Goal: Task Accomplishment & Management: Manage account settings

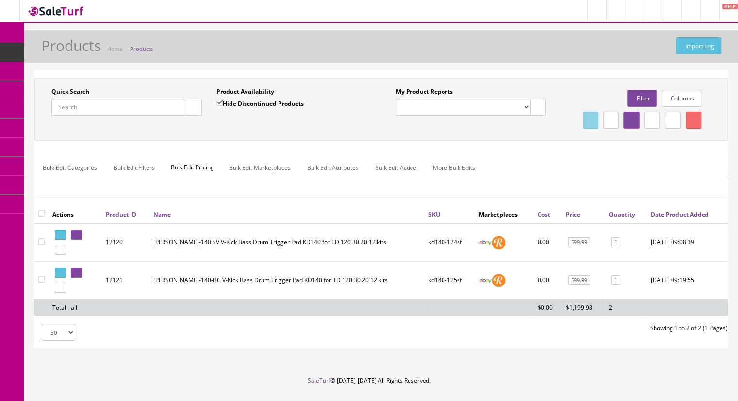
click at [86, 100] on input "Quick Search" at bounding box center [118, 107] width 134 height 17
paste input "pearldoublepedal-44"
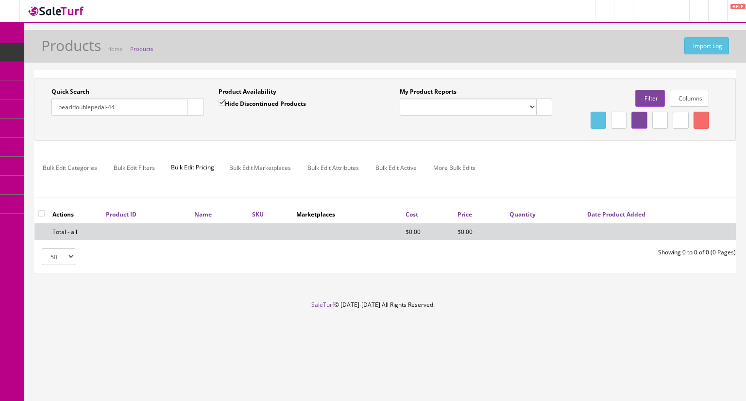
type input "pearldoublepedal-44"
click at [220, 100] on input "Hide Discontinued Products" at bounding box center [221, 103] width 6 height 6
checkbox input "false"
click at [197, 104] on button "button" at bounding box center [195, 107] width 17 height 17
drag, startPoint x: 60, startPoint y: 107, endPoint x: 49, endPoint y: 107, distance: 11.2
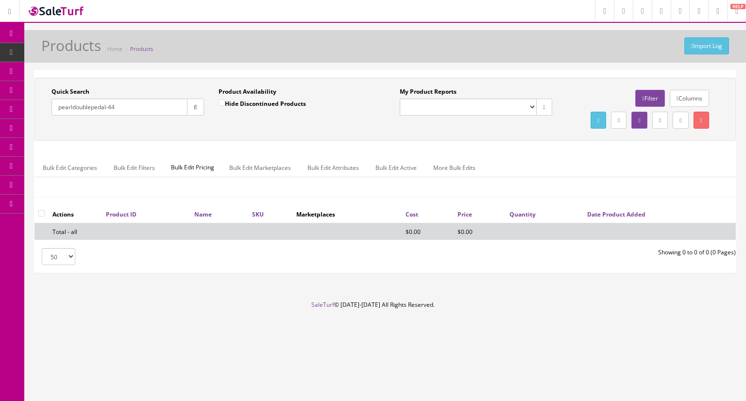
click at [49, 107] on div "Quick Search pearldoublepedal-44 Date From" at bounding box center [127, 104] width 167 height 35
type input "pearldoublepedal-44"
click at [196, 112] on button "button" at bounding box center [195, 107] width 17 height 17
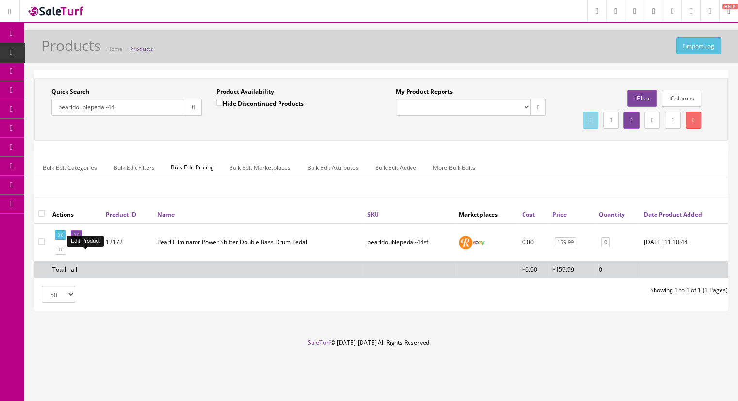
click at [79, 238] on icon at bounding box center [78, 235] width 2 height 5
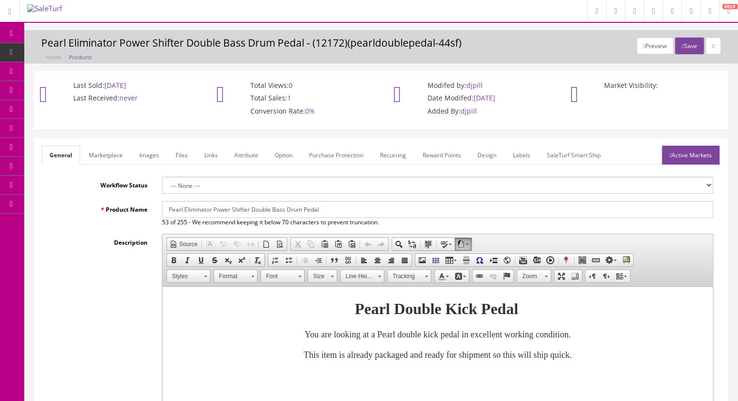
click at [111, 153] on link "Marketplace" at bounding box center [106, 155] width 50 height 19
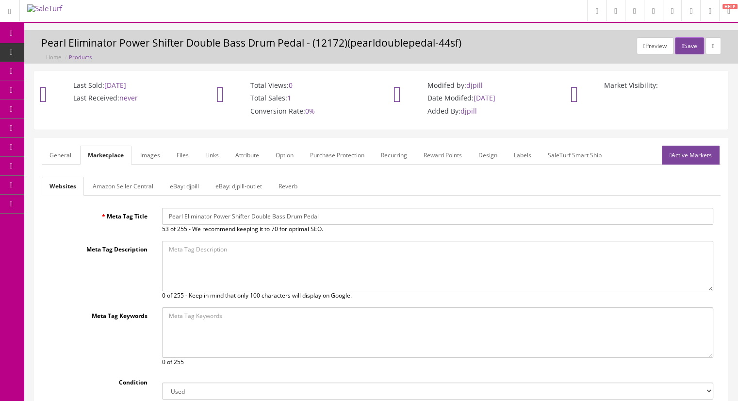
click at [243, 150] on link "Attribute" at bounding box center [247, 155] width 39 height 19
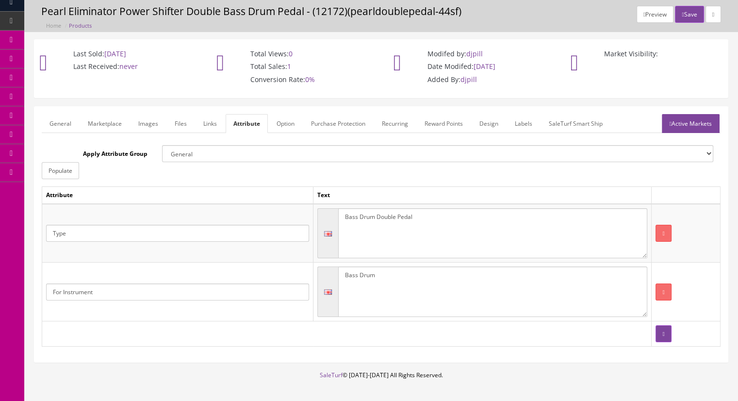
scroll to position [49, 0]
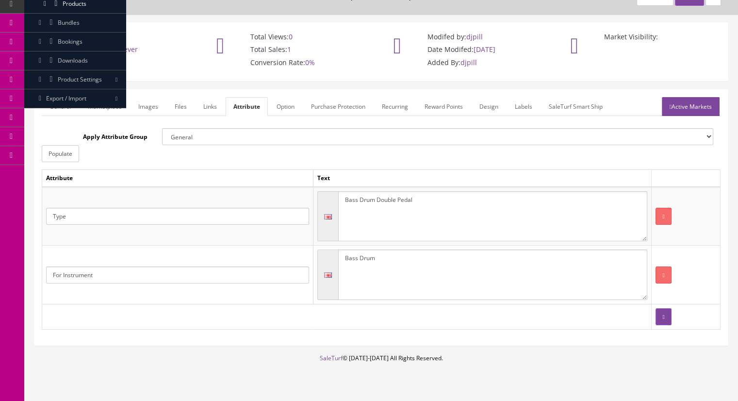
click at [276, 101] on link "Option" at bounding box center [286, 106] width 34 height 19
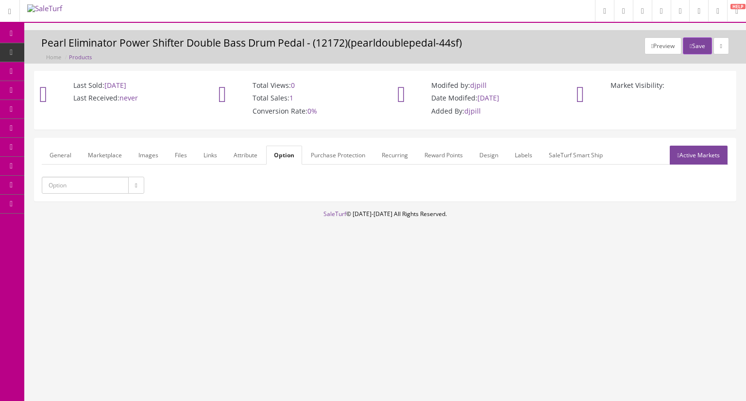
click at [334, 155] on link "Purchase Protection" at bounding box center [338, 155] width 70 height 19
click at [248, 154] on link "Attribute" at bounding box center [245, 155] width 39 height 19
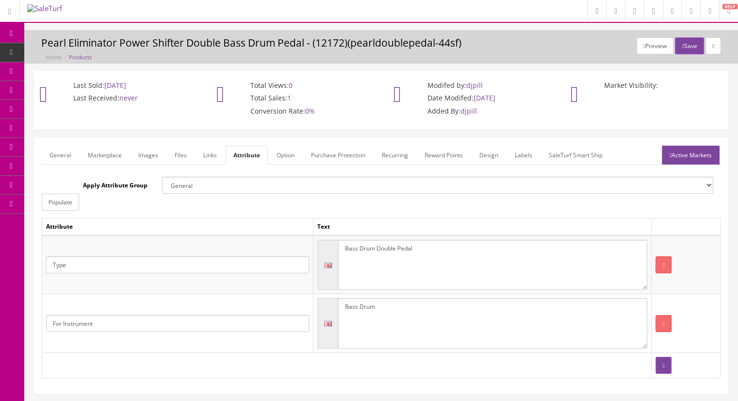
click at [200, 154] on link "Links" at bounding box center [210, 155] width 29 height 19
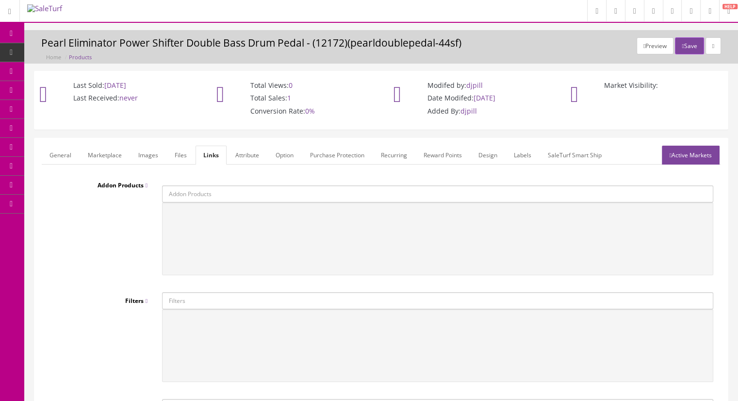
click at [107, 155] on link "Marketplace" at bounding box center [105, 155] width 50 height 19
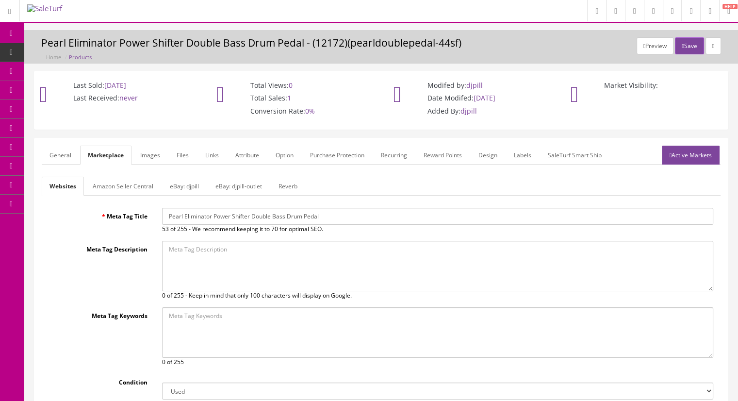
click at [284, 187] on link "Reverb" at bounding box center [288, 186] width 34 height 19
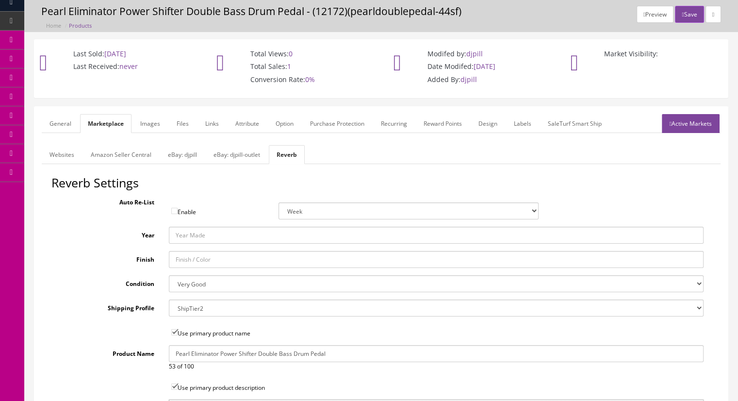
scroll to position [49, 0]
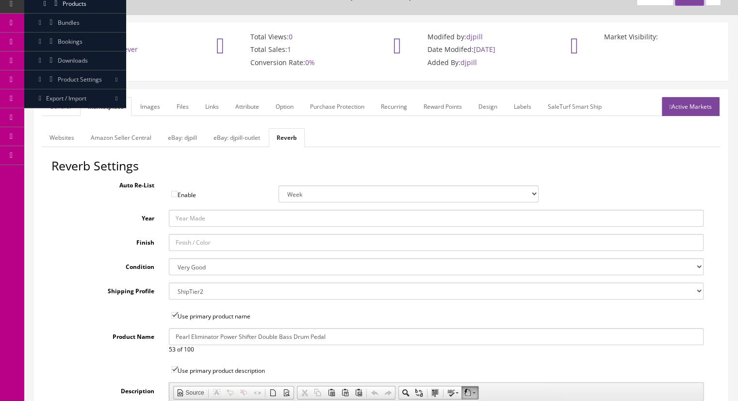
click at [259, 138] on link "eBay: djpill-outlet" at bounding box center [237, 137] width 62 height 19
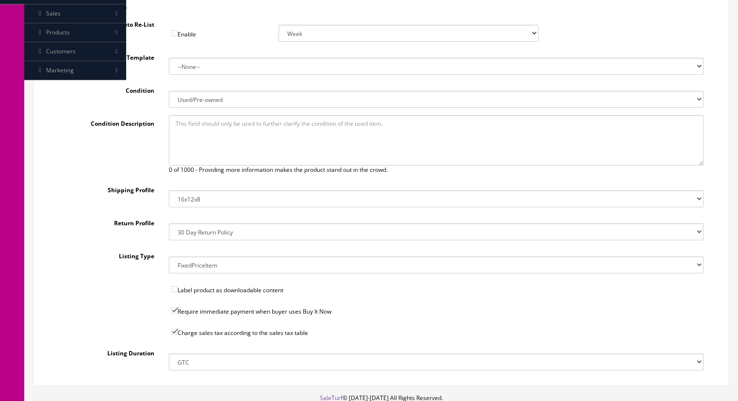
scroll to position [194, 0]
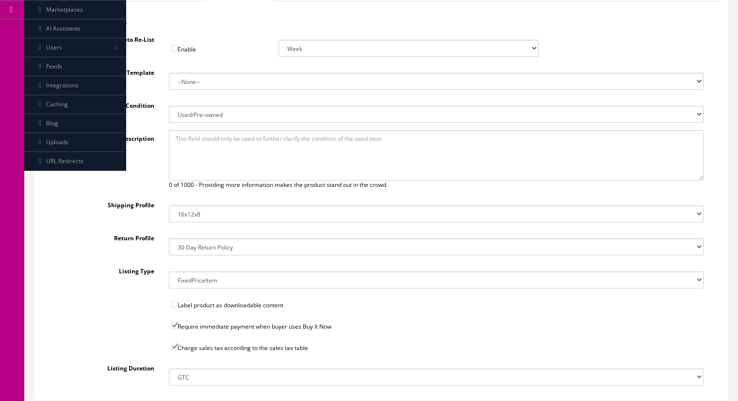
click at [208, 213] on select "14x12x6 Box Flat Rate - 19.99 14x14x5 Box 12x12x5 Box 13x13x5 Box 13x13x4 Box 1…" at bounding box center [437, 213] width 536 height 17
click at [110, 187] on div "Condition Description 0 of 1000 - Providing more information makes the product …" at bounding box center [381, 159] width 660 height 59
click at [214, 215] on select "14x12x6 Box Flat Rate - 19.99 14x14x5 Box 12x12x5 Box 13x13x5 Box 13x13x4 Box 1…" at bounding box center [437, 213] width 536 height 17
click at [169, 205] on select "14x12x6 Box Flat Rate - 19.99 14x14x5 Box 12x12x5 Box 13x13x5 Box 13x13x4 Box 1…" at bounding box center [437, 213] width 536 height 17
click at [202, 210] on select "14x12x6 Box Flat Rate - 19.99 14x14x5 Box 12x12x5 Box 13x13x5 Box 13x13x4 Box 1…" at bounding box center [437, 213] width 536 height 17
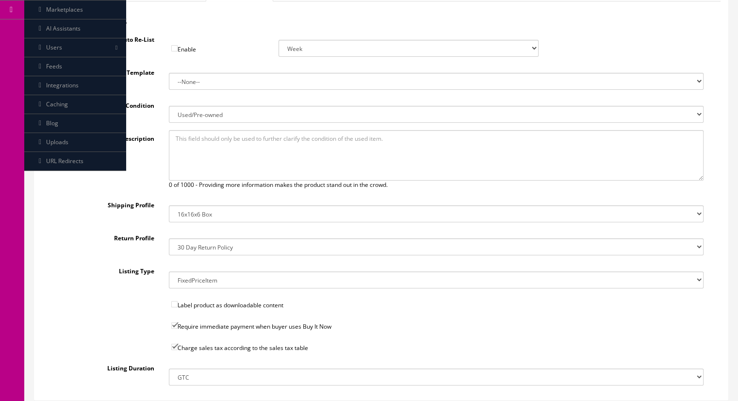
select select "18"
click at [169, 205] on select "14x12x6 Box Flat Rate - 19.99 14x14x5 Box 12x12x5 Box 13x13x5 Box 13x13x4 Box 1…" at bounding box center [437, 213] width 536 height 17
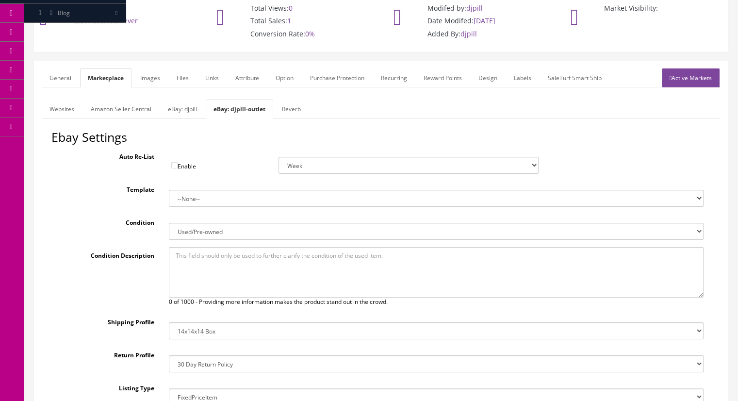
scroll to position [0, 0]
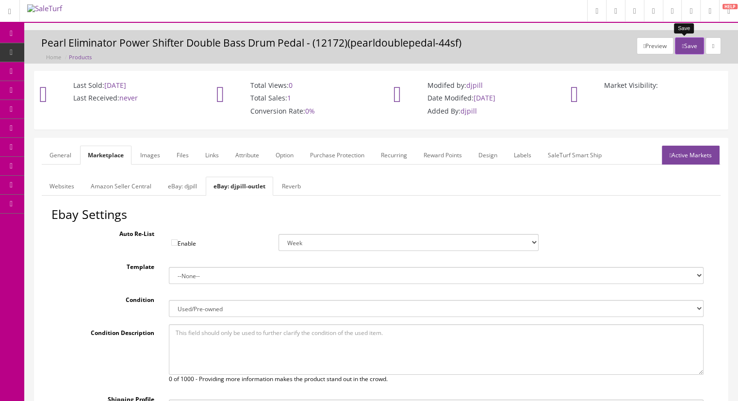
click at [688, 45] on button "Save" at bounding box center [689, 45] width 29 height 17
